Goal: Information Seeking & Learning: Learn about a topic

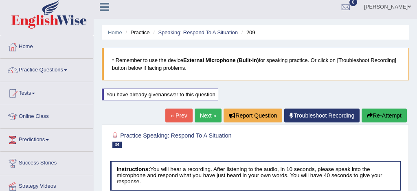
scroll to position [5, 0]
click at [44, 69] on link "Practice Questions" at bounding box center [46, 69] width 93 height 20
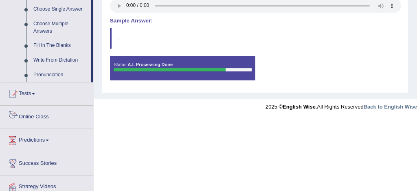
scroll to position [427, 0]
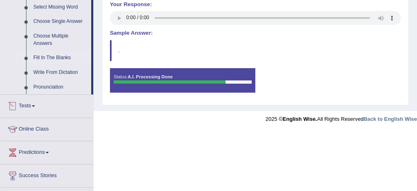
click at [60, 65] on link "Fill In The Blanks" at bounding box center [61, 58] width 62 height 15
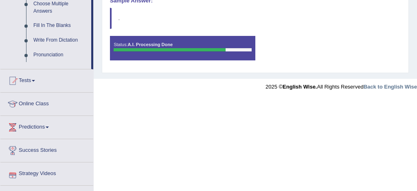
scroll to position [478, 0]
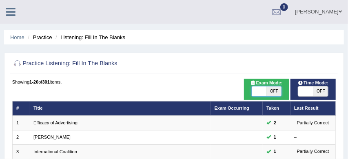
click at [255, 92] on span at bounding box center [258, 91] width 15 height 10
checkbox input "true"
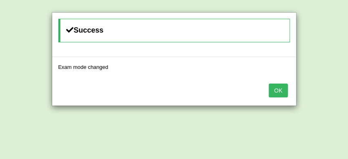
click at [281, 92] on button "OK" at bounding box center [278, 91] width 19 height 14
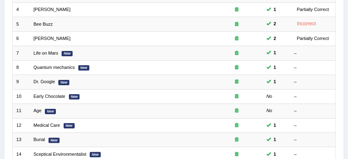
scroll to position [147, 0]
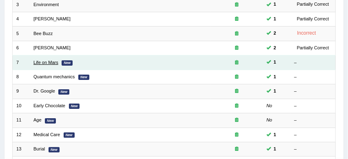
click at [49, 63] on link "Life on Mars" at bounding box center [45, 62] width 25 height 5
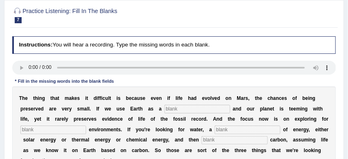
scroll to position [91, 0]
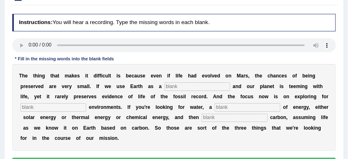
click at [207, 118] on input "text" at bounding box center [234, 118] width 66 height 8
type input "organic"
click at [177, 85] on input "text" at bounding box center [197, 86] width 66 height 8
type input "reference"
click at [245, 107] on input "text" at bounding box center [247, 107] width 66 height 8
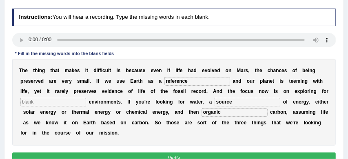
scroll to position [100, 0]
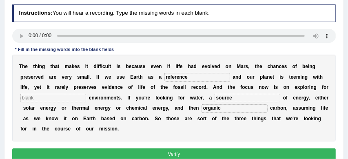
type input "source"
click at [51, 96] on input "text" at bounding box center [53, 98] width 66 height 8
type input "a"
click at [178, 156] on button "Verify" at bounding box center [174, 154] width 324 height 12
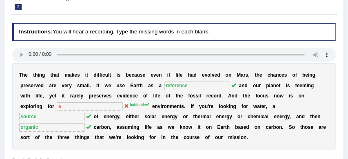
scroll to position [56, 0]
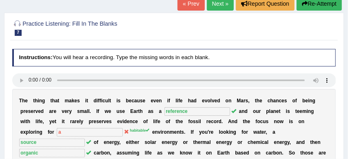
click at [214, 5] on link "Next »" at bounding box center [220, 4] width 27 height 14
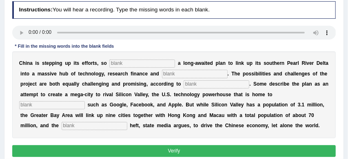
scroll to position [105, 0]
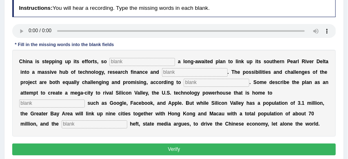
click at [62, 123] on input "text" at bounding box center [95, 124] width 66 height 8
type input "economy"
click at [123, 62] on input "text" at bounding box center [142, 62] width 66 height 8
type input "announce"
click at [192, 72] on input "text" at bounding box center [195, 72] width 66 height 8
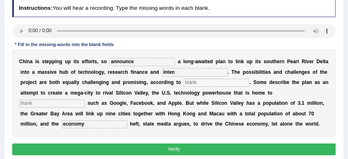
type input "inten"
click at [211, 82] on input "text" at bounding box center [216, 83] width 66 height 8
type input "anylishes"
click at [69, 101] on input "text" at bounding box center [52, 103] width 66 height 8
type input "a"
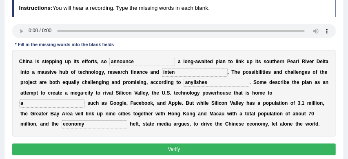
drag, startPoint x: 184, startPoint y: 157, endPoint x: 187, endPoint y: 150, distance: 8.1
click at [187, 150] on button "Verify" at bounding box center [174, 149] width 324 height 12
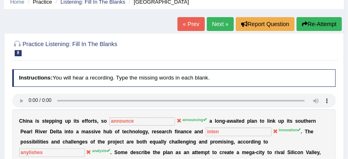
scroll to position [34, 0]
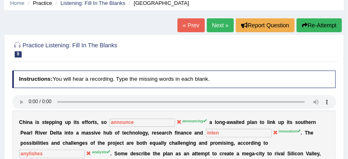
click at [216, 23] on link "Next »" at bounding box center [220, 25] width 27 height 14
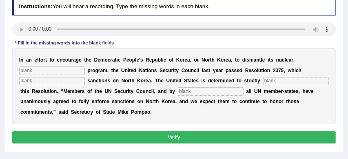
scroll to position [108, 0]
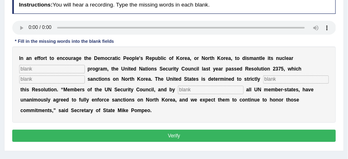
click at [35, 68] on input "text" at bounding box center [52, 69] width 66 height 8
type input "wapen"
click at [38, 80] on input "text" at bounding box center [52, 79] width 66 height 8
type input "imposes"
click at [273, 79] on input "text" at bounding box center [296, 79] width 66 height 8
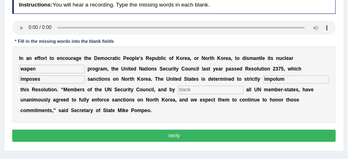
type input "impolum"
click at [213, 91] on input "text" at bounding box center [211, 90] width 66 height 8
type input "extension"
click at [196, 134] on button "Verify" at bounding box center [174, 136] width 324 height 12
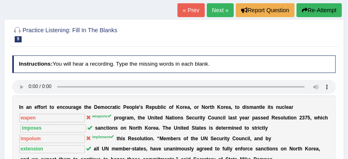
scroll to position [48, 0]
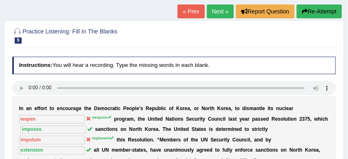
click at [216, 9] on link "Next »" at bounding box center [220, 11] width 27 height 14
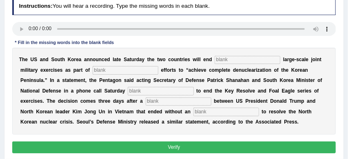
scroll to position [108, 0]
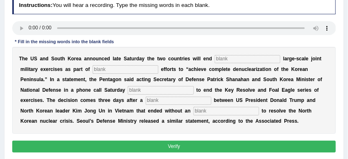
click at [193, 113] on input "text" at bounding box center [226, 111] width 66 height 8
type input "agrement"
click at [238, 59] on input "text" at bounding box center [247, 59] width 66 height 8
type input "annoual"
click at [137, 70] on input "text" at bounding box center [125, 69] width 66 height 8
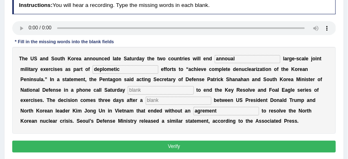
type input "deplometic"
click at [159, 88] on input "text" at bounding box center [161, 90] width 66 height 8
type input "decision"
click at [179, 98] on input "text" at bounding box center [178, 101] width 66 height 8
type input "submit"
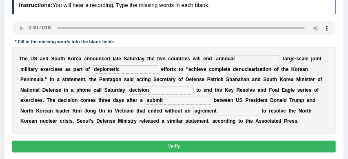
click at [183, 146] on button "Verify" at bounding box center [174, 147] width 324 height 12
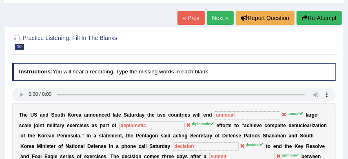
scroll to position [40, 0]
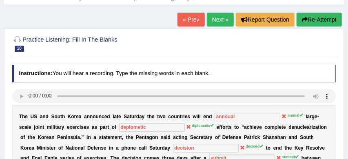
click at [218, 17] on link "Next »" at bounding box center [220, 20] width 27 height 14
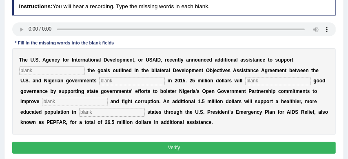
scroll to position [112, 0]
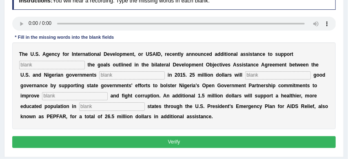
click at [79, 108] on input "text" at bounding box center [112, 106] width 66 height 8
type input "targeted"
click at [42, 65] on input "text" at bounding box center [52, 65] width 66 height 8
type input "achiving"
click at [101, 73] on input "text" at bounding box center [132, 75] width 66 height 8
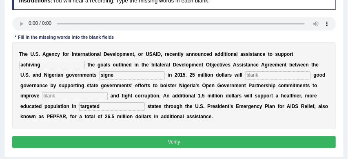
type input "signe"
click at [245, 73] on input "text" at bounding box center [278, 75] width 66 height 8
type input "strange"
click at [66, 98] on input "text" at bounding box center [75, 96] width 66 height 8
type input "transparancy"
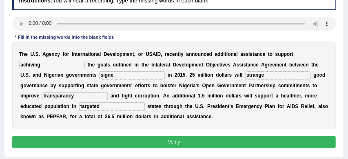
click at [160, 145] on button "Verify" at bounding box center [174, 142] width 324 height 12
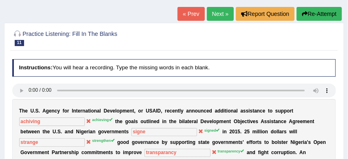
scroll to position [0, 0]
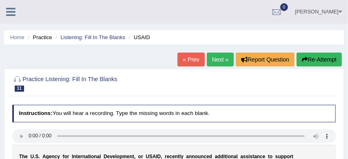
click at [219, 57] on link "Next »" at bounding box center [220, 60] width 27 height 14
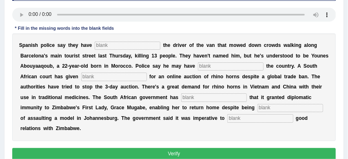
scroll to position [123, 0]
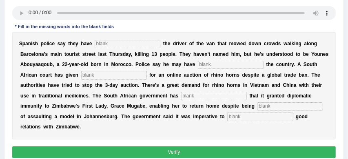
click at [106, 43] on input "text" at bounding box center [128, 44] width 66 height 8
type input "identify"
click at [209, 66] on input "text" at bounding box center [231, 65] width 66 height 8
type input "flight"
click at [108, 75] on input "text" at bounding box center [114, 75] width 66 height 8
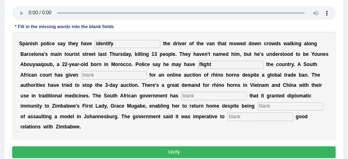
click at [204, 95] on input "text" at bounding box center [214, 96] width 66 height 8
type input "conf"
click at [257, 106] on input "text" at bounding box center [290, 106] width 66 height 8
type input "accuise"
click at [227, 117] on input "text" at bounding box center [260, 116] width 66 height 8
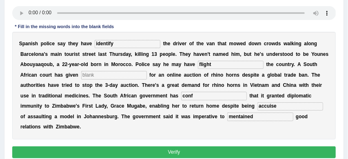
type input "mentained"
click at [193, 95] on input "conf" at bounding box center [214, 96] width 66 height 8
click at [101, 75] on input "text" at bounding box center [114, 75] width 66 height 8
type input "a"
click at [180, 152] on button "Verify" at bounding box center [174, 152] width 324 height 12
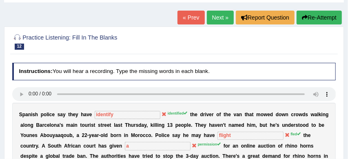
scroll to position [40, 0]
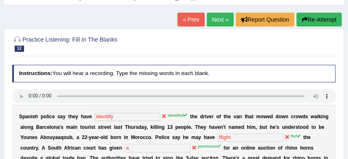
click at [215, 19] on link "Next »" at bounding box center [220, 20] width 27 height 14
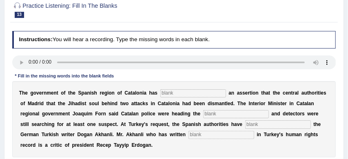
scroll to position [77, 0]
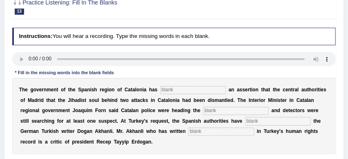
click at [172, 88] on input "text" at bounding box center [193, 90] width 66 height 8
type input "contridected"
click at [216, 112] on input "text" at bounding box center [236, 111] width 66 height 8
type input "inquaries"
click at [248, 122] on input "text" at bounding box center [278, 121] width 66 height 8
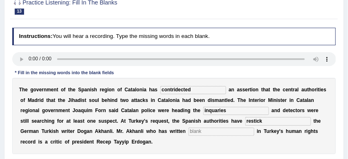
type input "restick"
click at [210, 132] on input "text" at bounding box center [221, 132] width 66 height 8
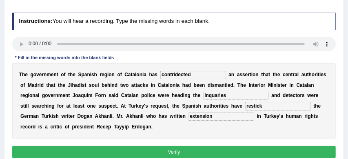
scroll to position [103, 0]
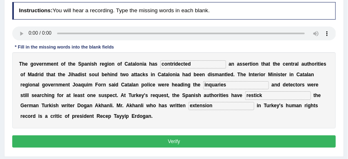
type input "extension"
click at [267, 140] on button "Verify" at bounding box center [174, 141] width 324 height 12
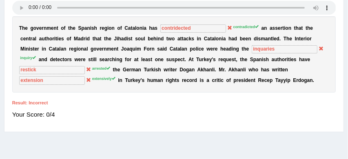
scroll to position [129, 0]
